Goal: Register for event/course

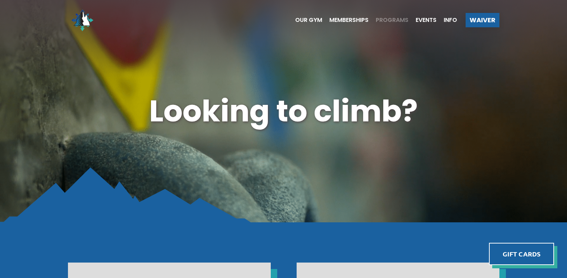
click at [393, 19] on span "Programs" at bounding box center [392, 20] width 33 height 6
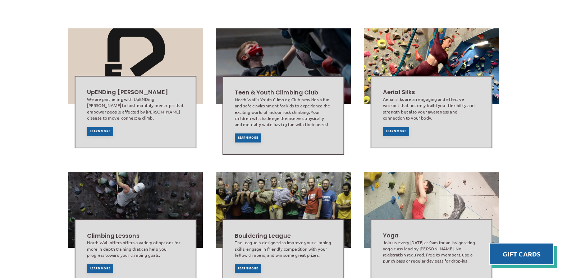
scroll to position [239, 0]
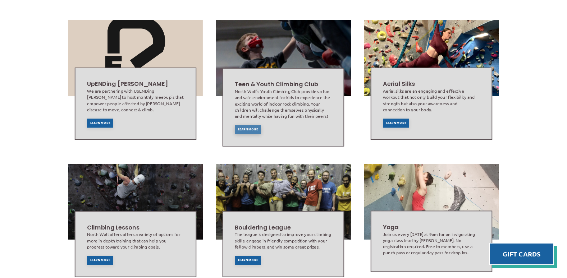
click at [241, 128] on span "Learn More" at bounding box center [248, 129] width 20 height 3
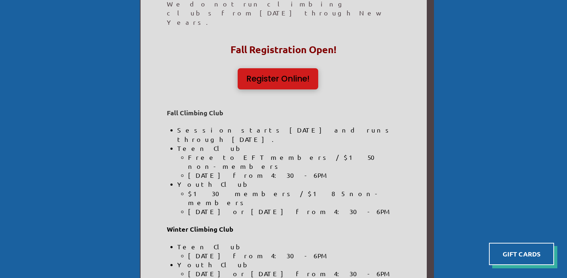
scroll to position [319, 0]
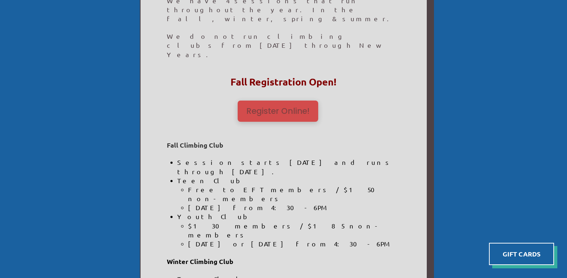
click at [282, 107] on span "Register Online!" at bounding box center [277, 111] width 63 height 8
